Goal: Transaction & Acquisition: Book appointment/travel/reservation

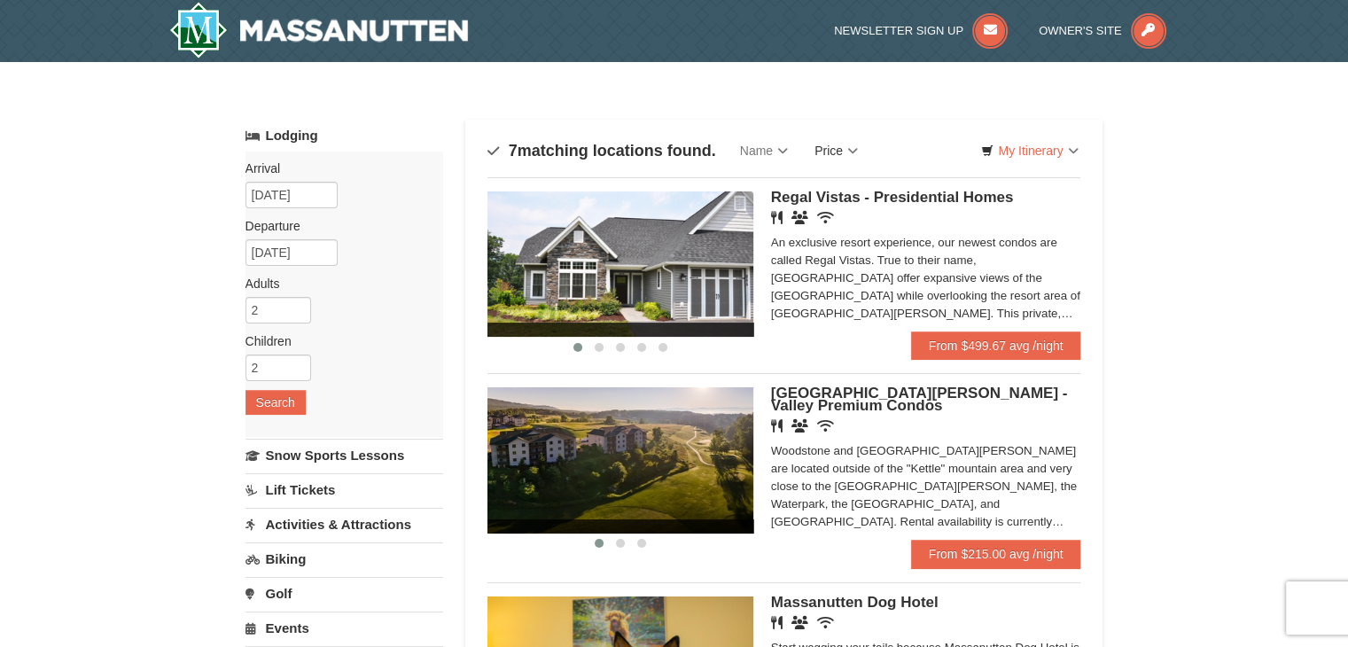
click at [843, 150] on link "Price" at bounding box center [836, 150] width 70 height 35
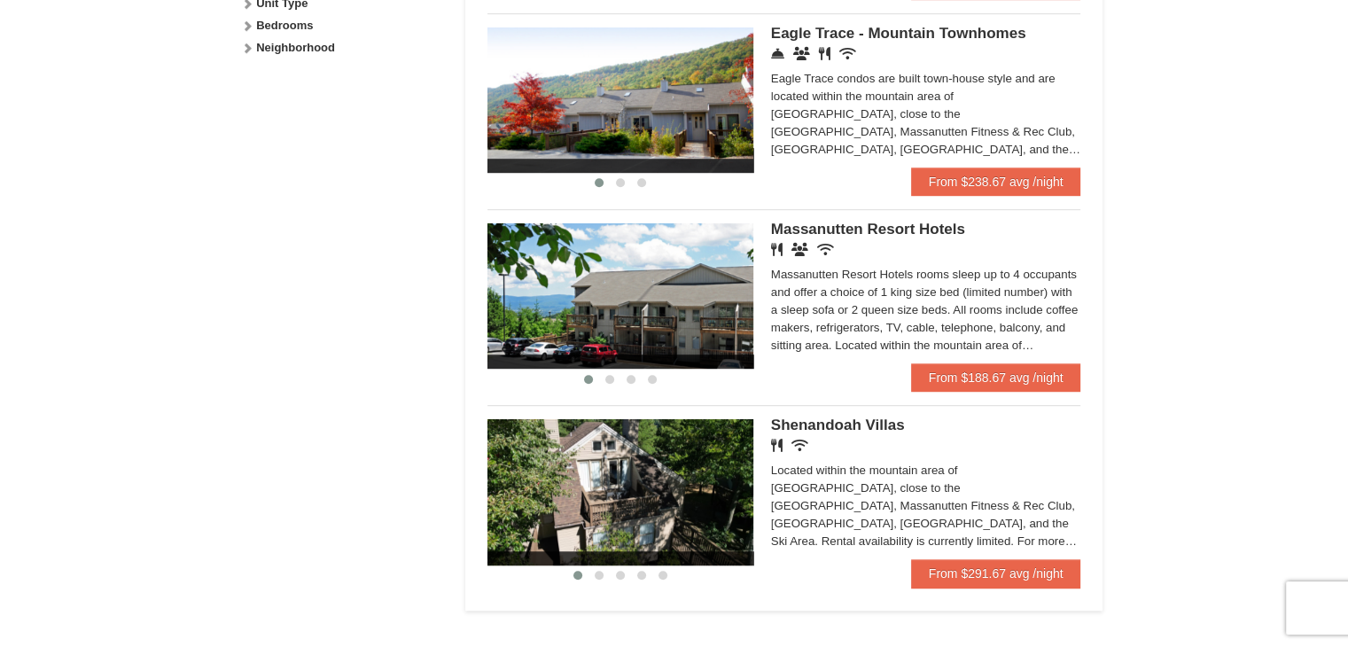
scroll to position [975, 0]
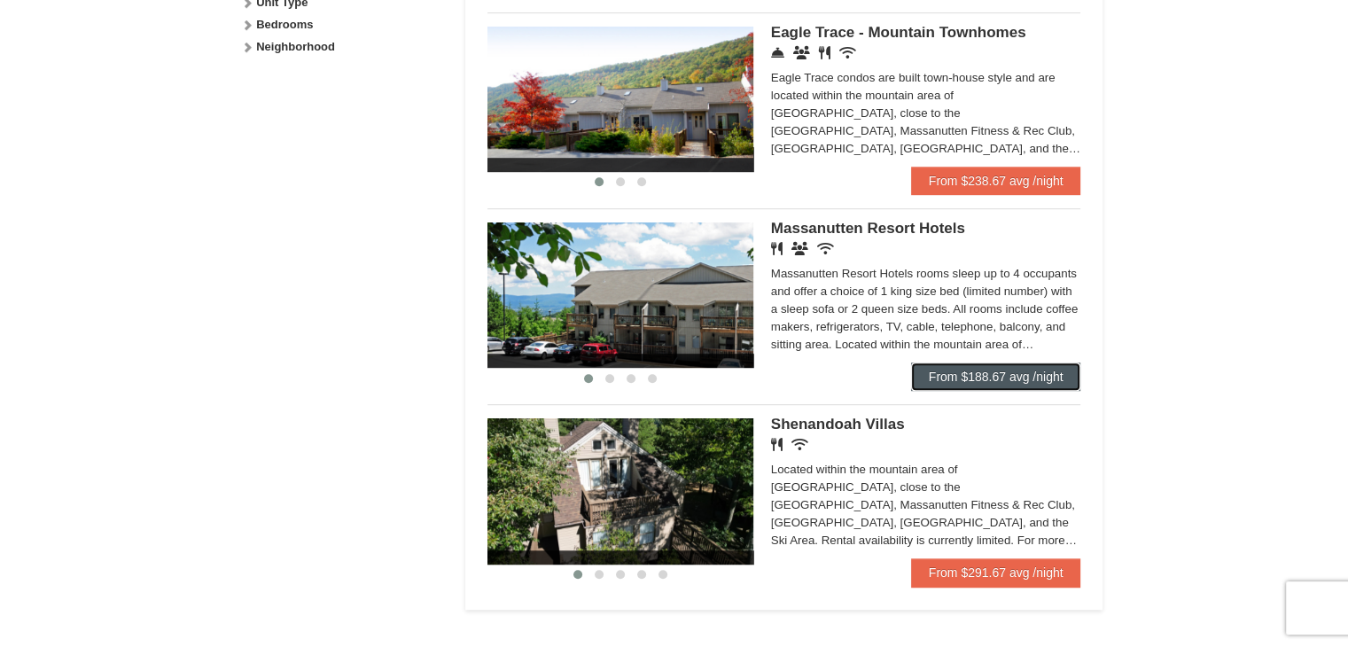
click at [1071, 382] on link "From $188.67 avg /night" at bounding box center [996, 376] width 170 height 28
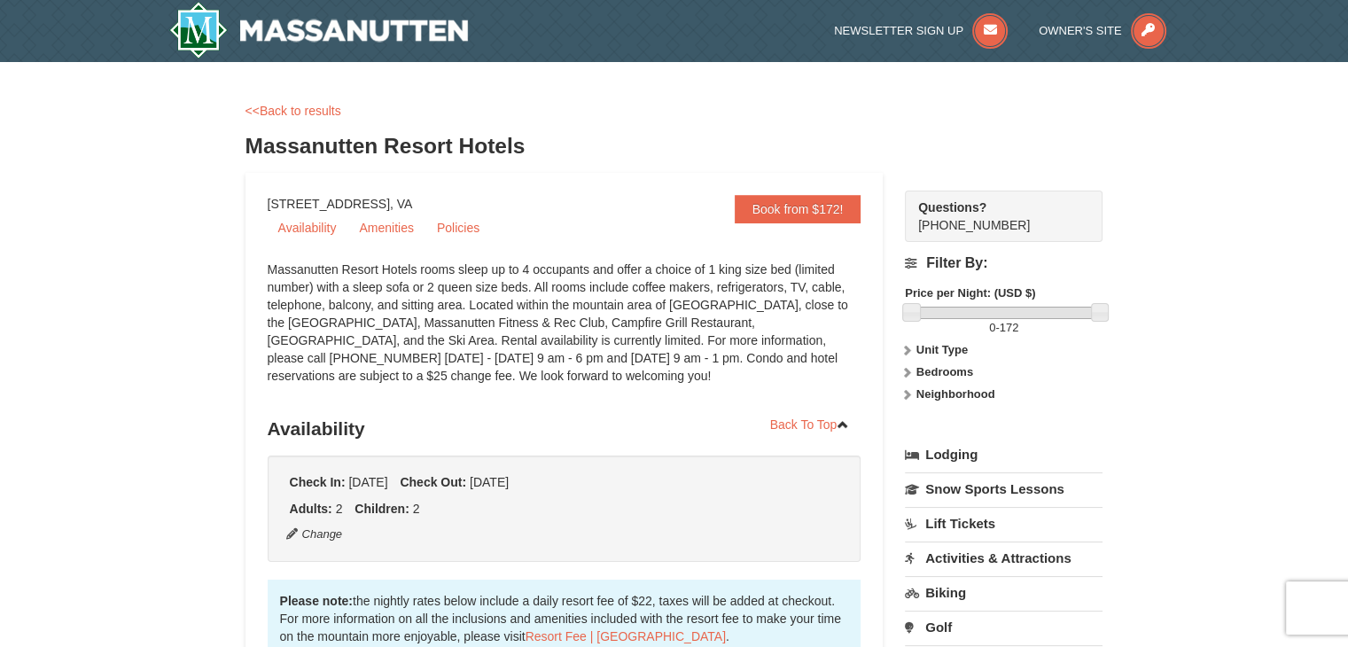
select select "10"
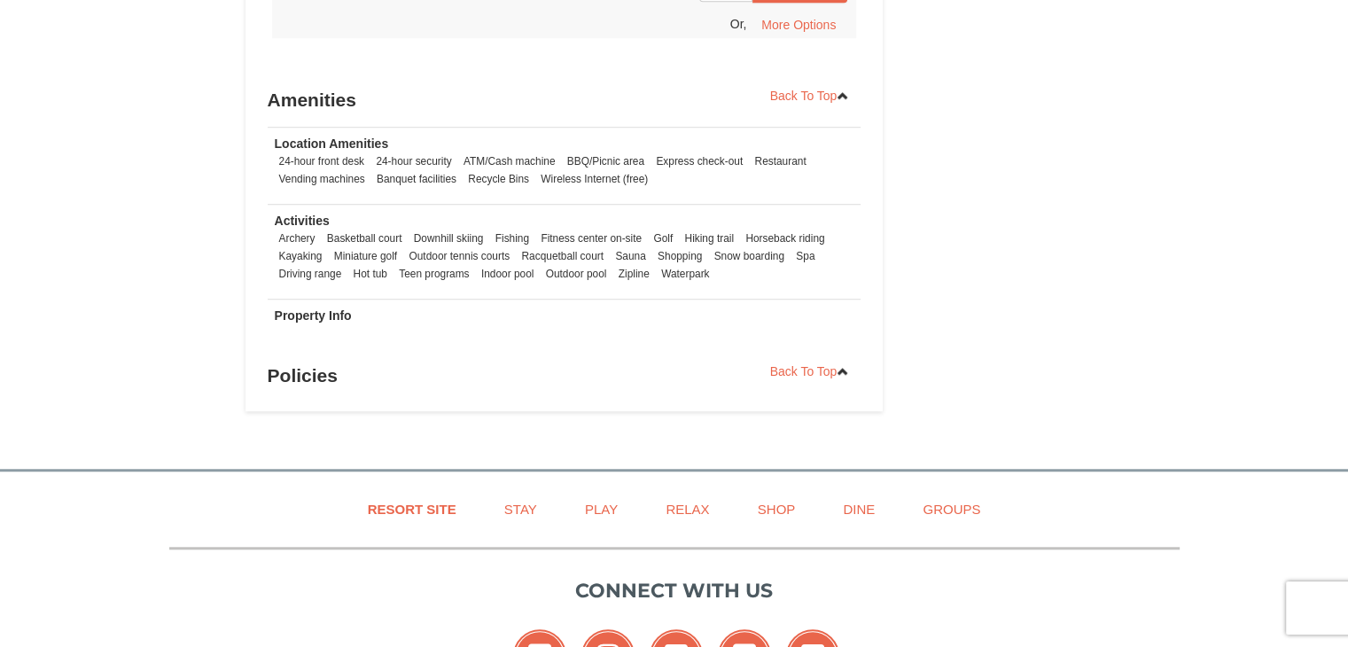
scroll to position [946, 0]
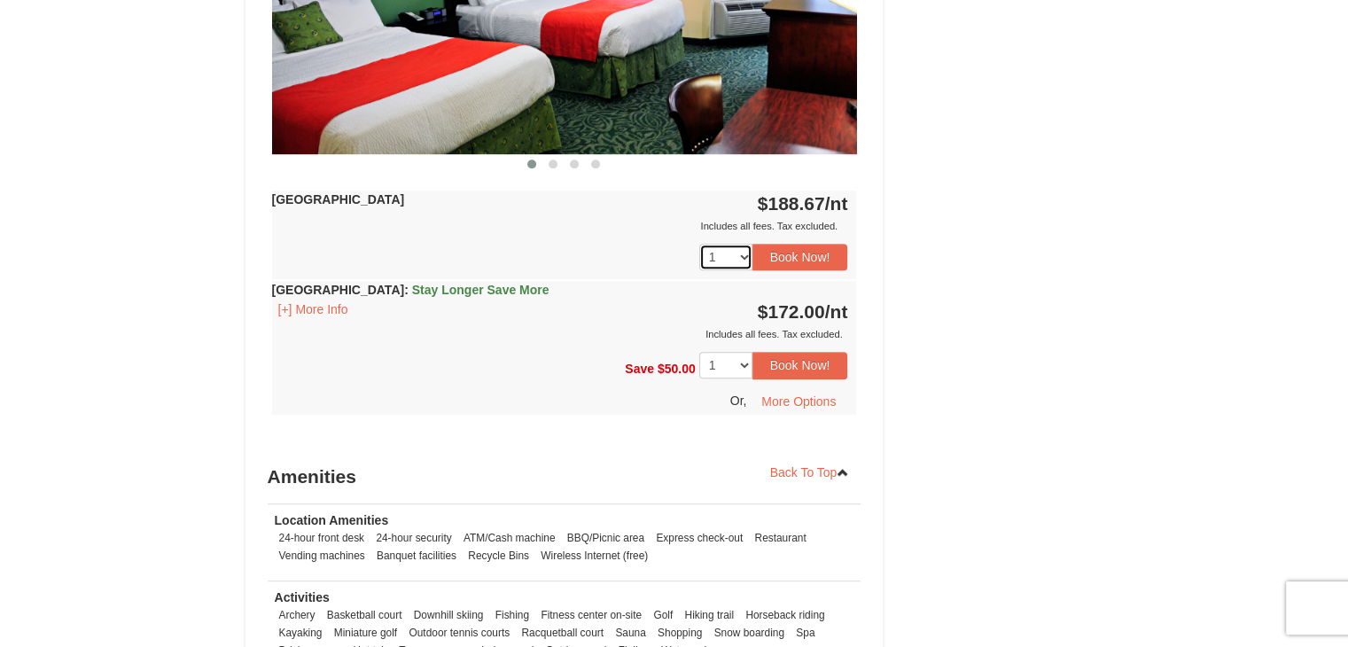
click at [748, 249] on select "1 2 3 4" at bounding box center [725, 257] width 53 height 27
click at [744, 362] on select "1 2 3 4" at bounding box center [725, 365] width 53 height 27
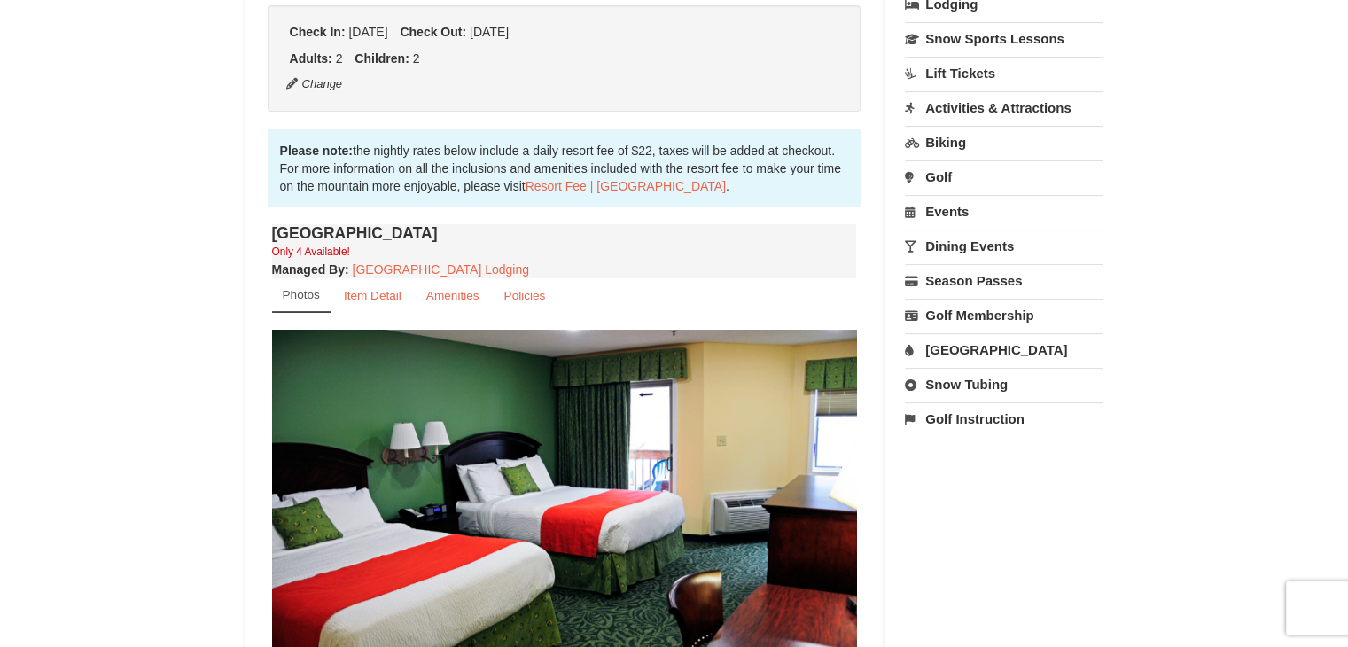
scroll to position [443, 0]
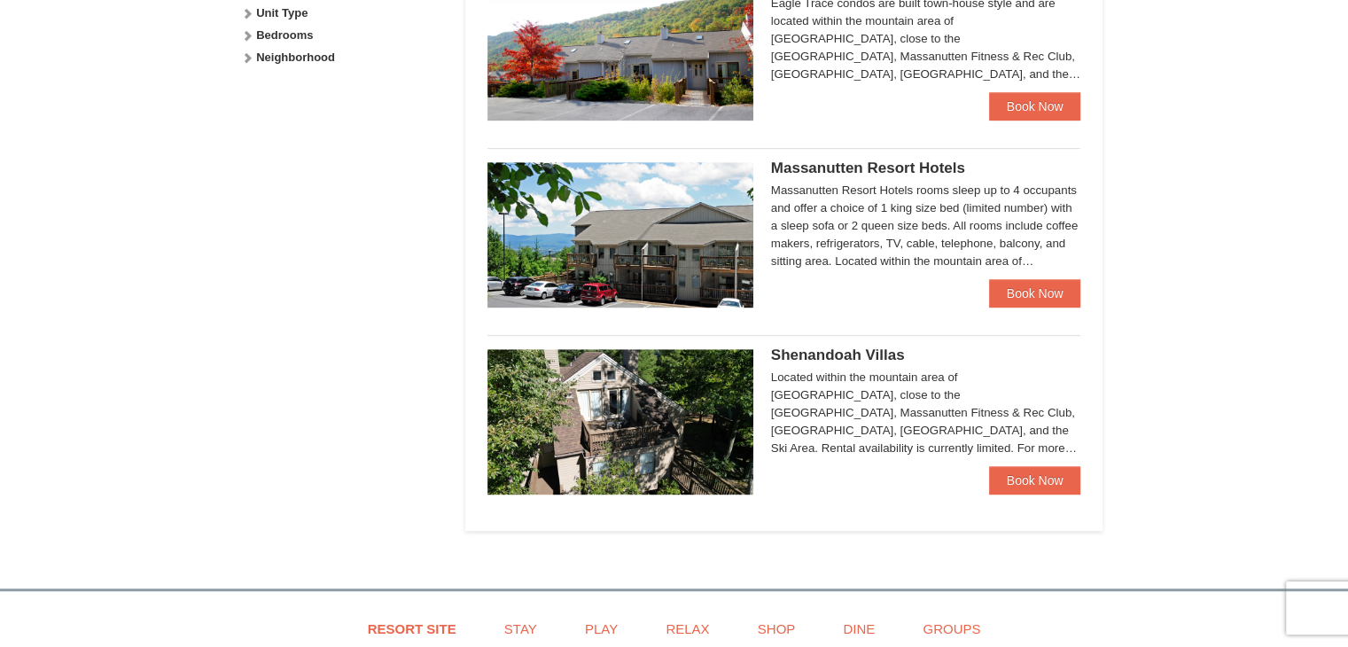
scroll to position [975, 0]
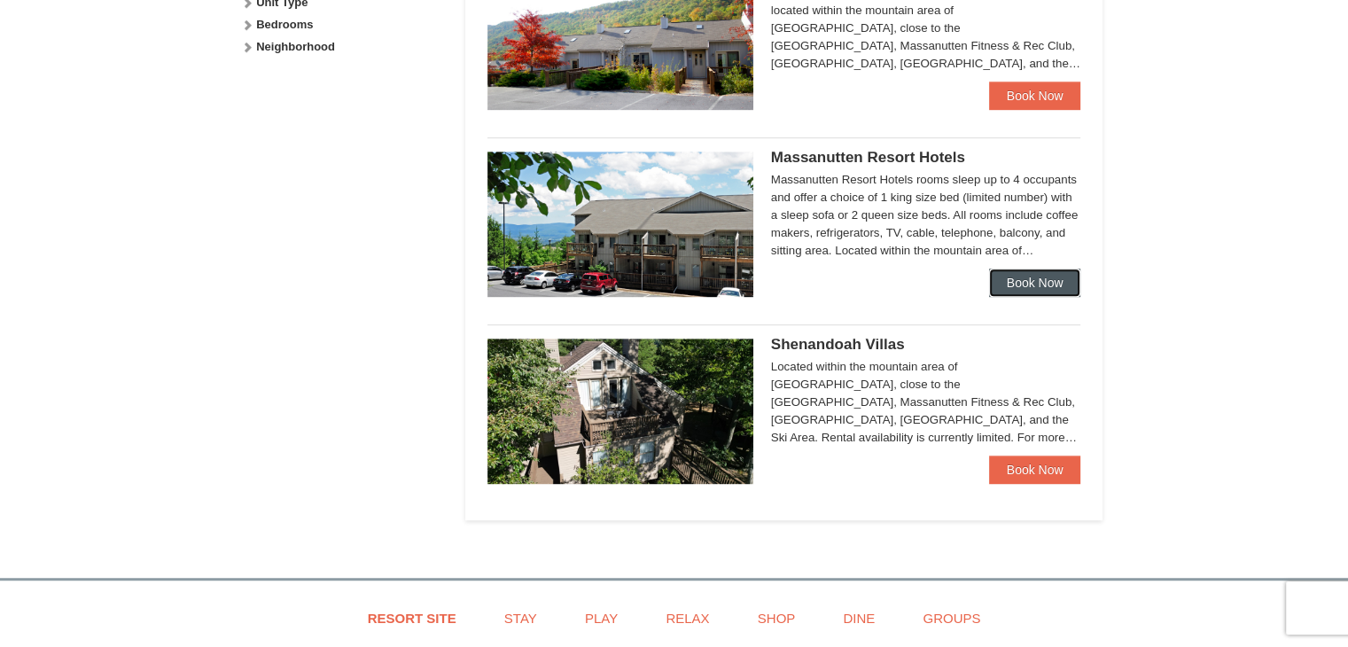
click at [1042, 284] on link "Book Now" at bounding box center [1035, 283] width 92 height 28
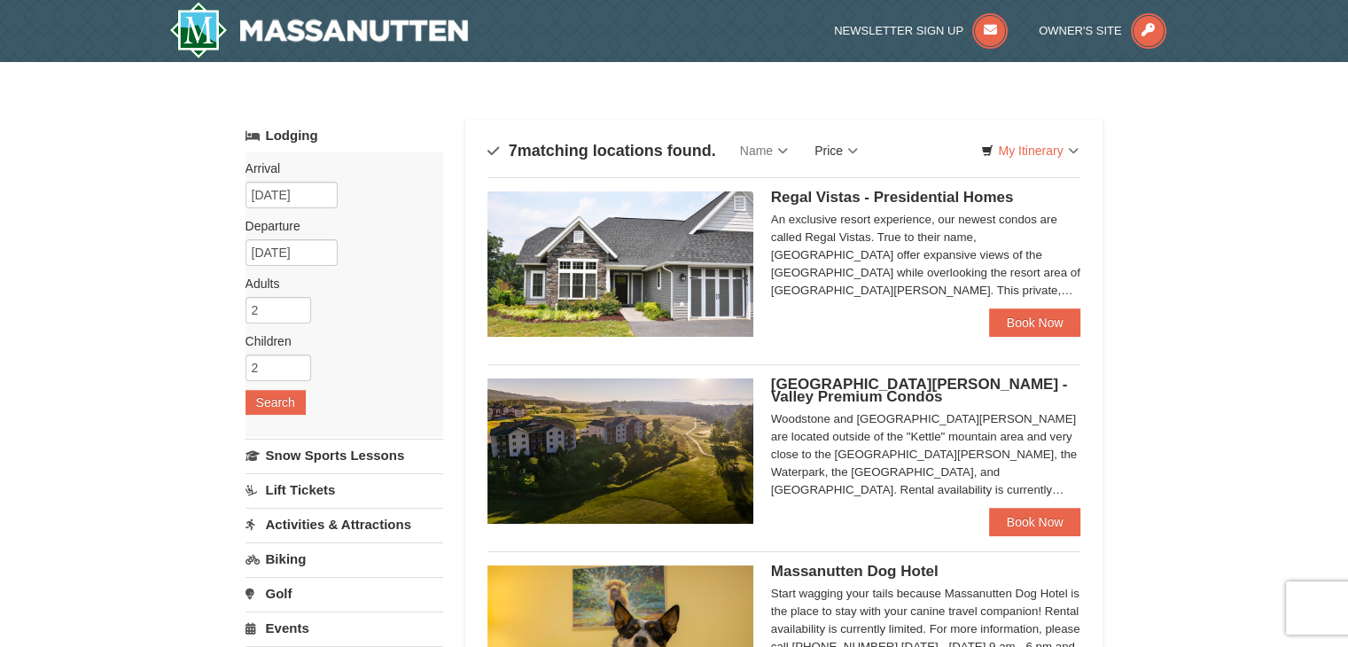
click at [838, 150] on link "Price" at bounding box center [836, 150] width 70 height 35
click at [854, 193] on link "Price (Low to High)" at bounding box center [873, 186] width 142 height 23
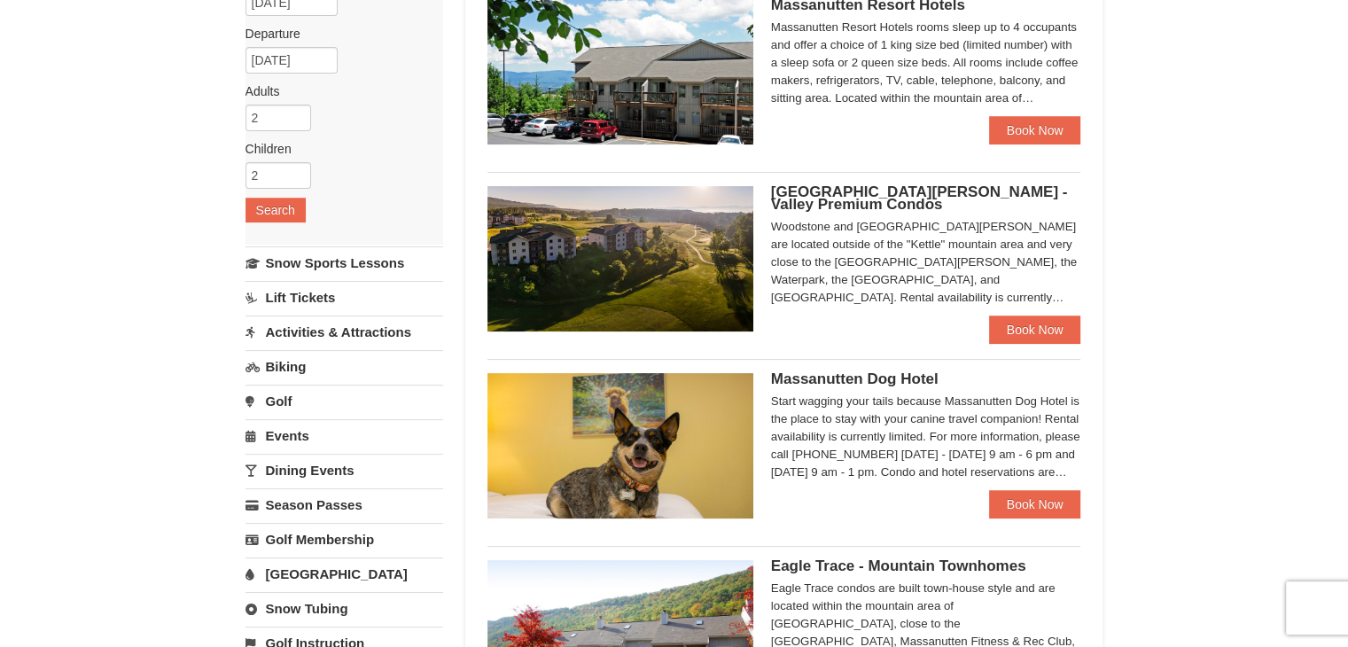
scroll to position [89, 0]
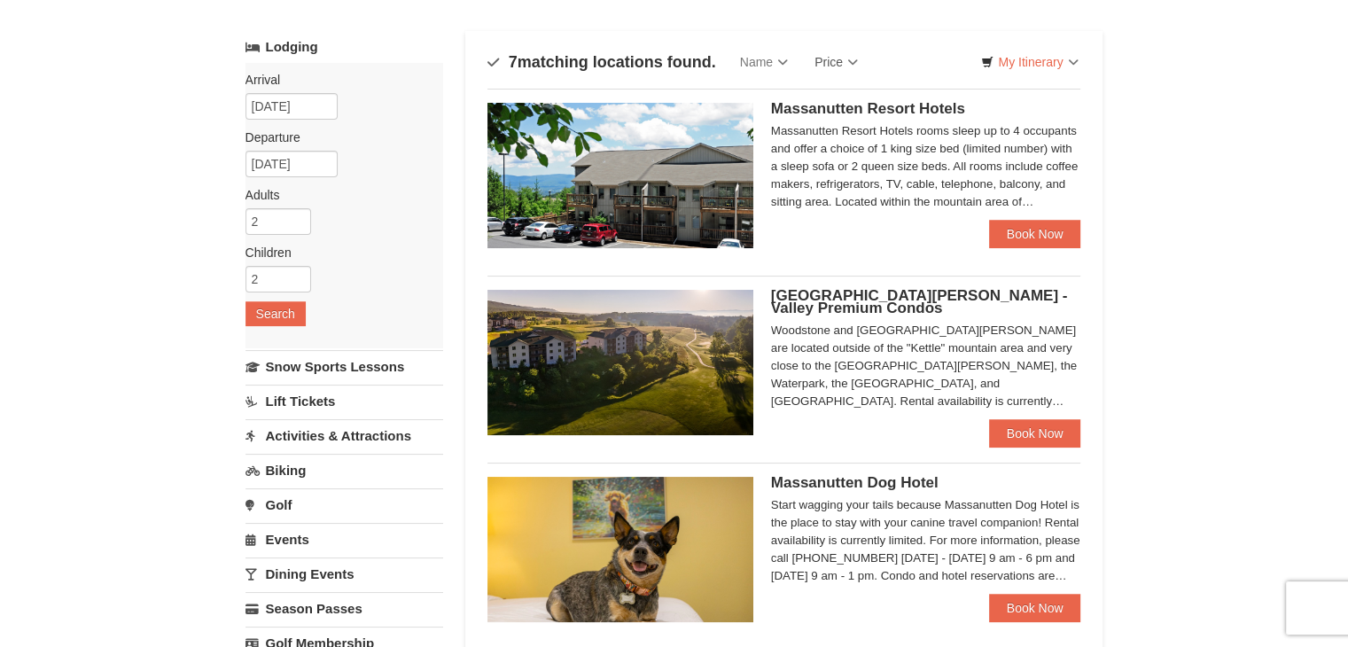
click at [868, 297] on span "[GEOGRAPHIC_DATA][PERSON_NAME] - Valley Premium Condos" at bounding box center [919, 301] width 297 height 29
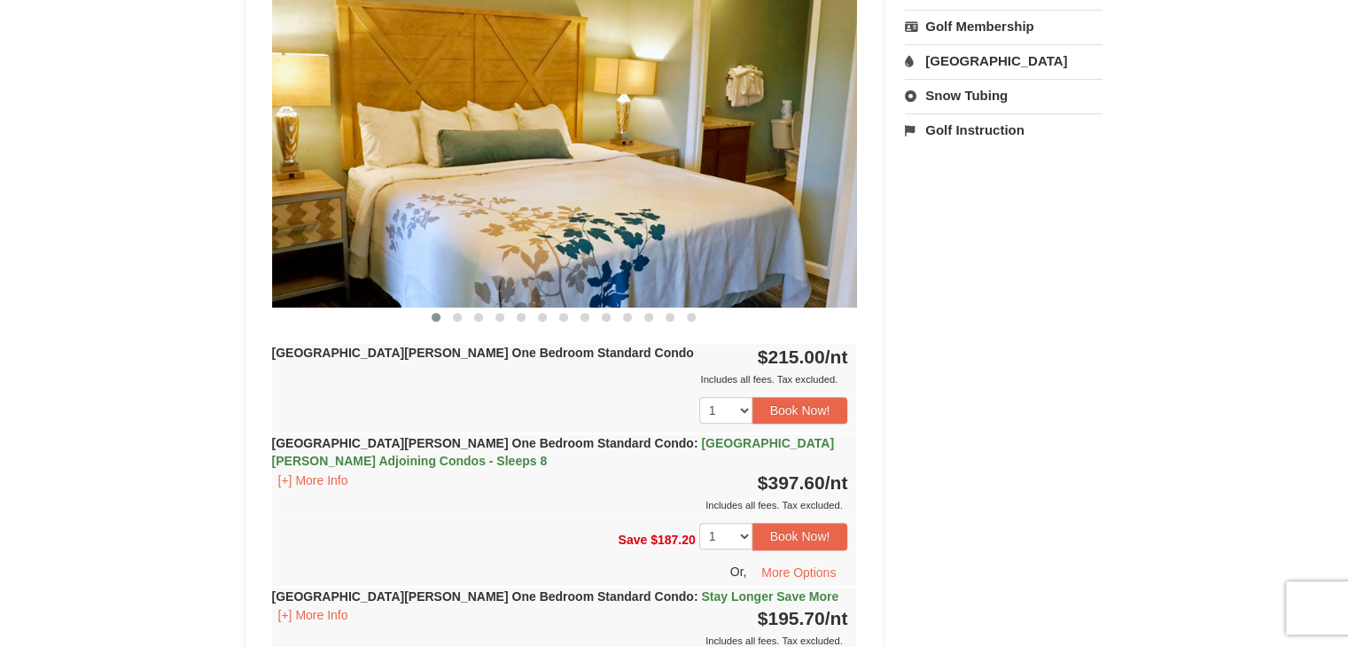
scroll to position [798, 0]
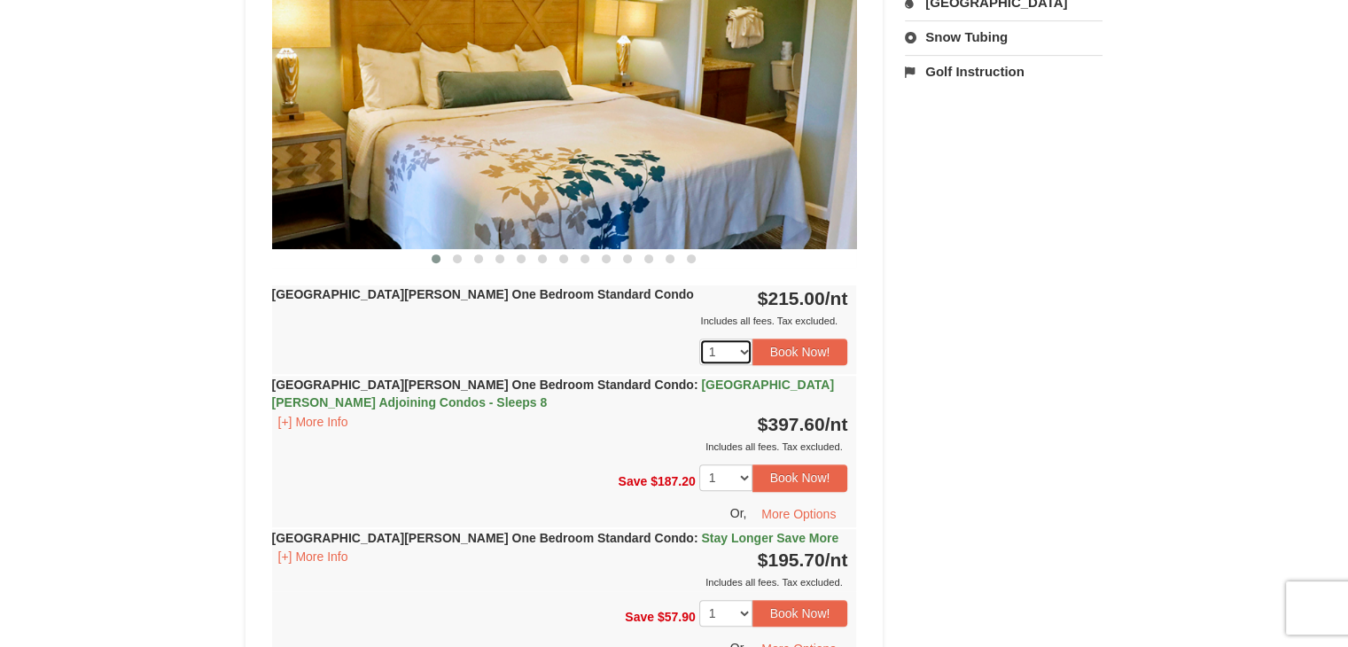
click at [740, 348] on select "1 2 3 4 5 6 7 8 9 10 11 12 13 14 15 16 17 18" at bounding box center [725, 352] width 53 height 27
click at [699, 339] on select "1 2 3 4 5 6 7 8 9 10 11 12 13 14 15 16 17 18" at bounding box center [725, 352] width 53 height 27
click at [741, 352] on select "1 2 3 4 5 6 7 8 9 10 11 12 13 14 15 16 17 18" at bounding box center [725, 352] width 53 height 27
select select "1"
click at [699, 339] on select "1 2 3 4 5 6 7 8 9 10 11 12 13 14 15 16 17 18" at bounding box center [725, 352] width 53 height 27
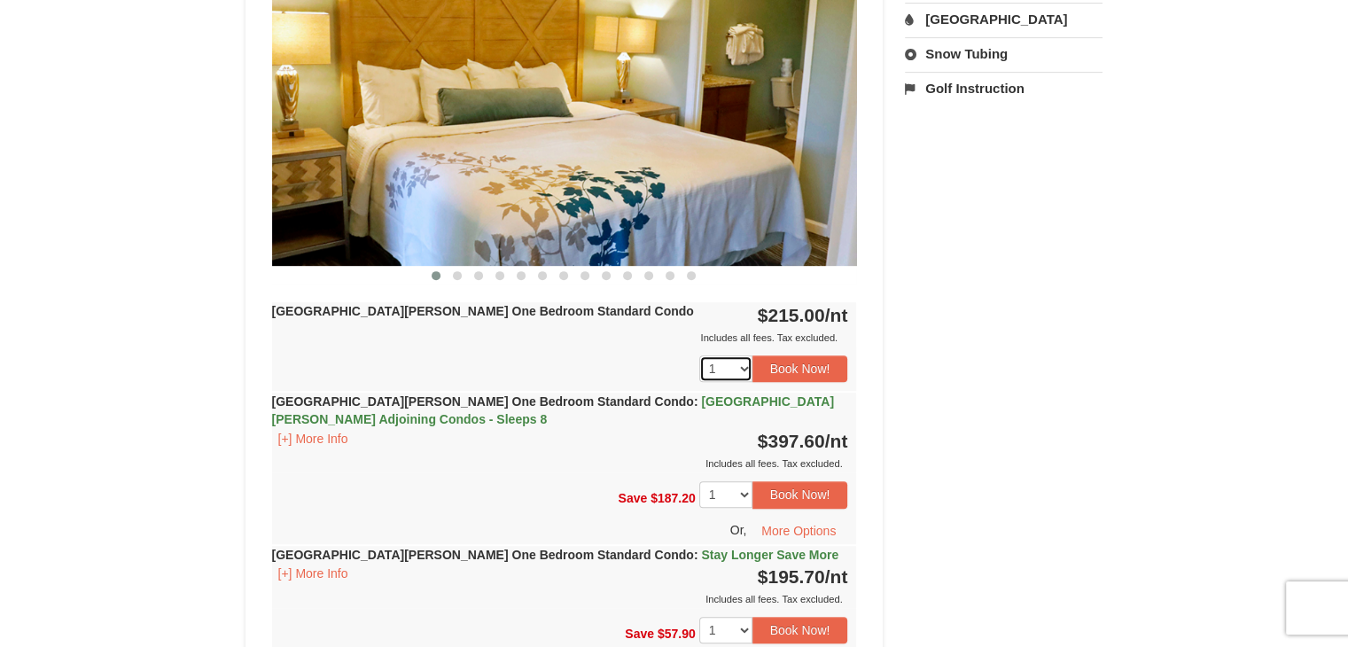
scroll to position [354, 0]
